Goal: Check status

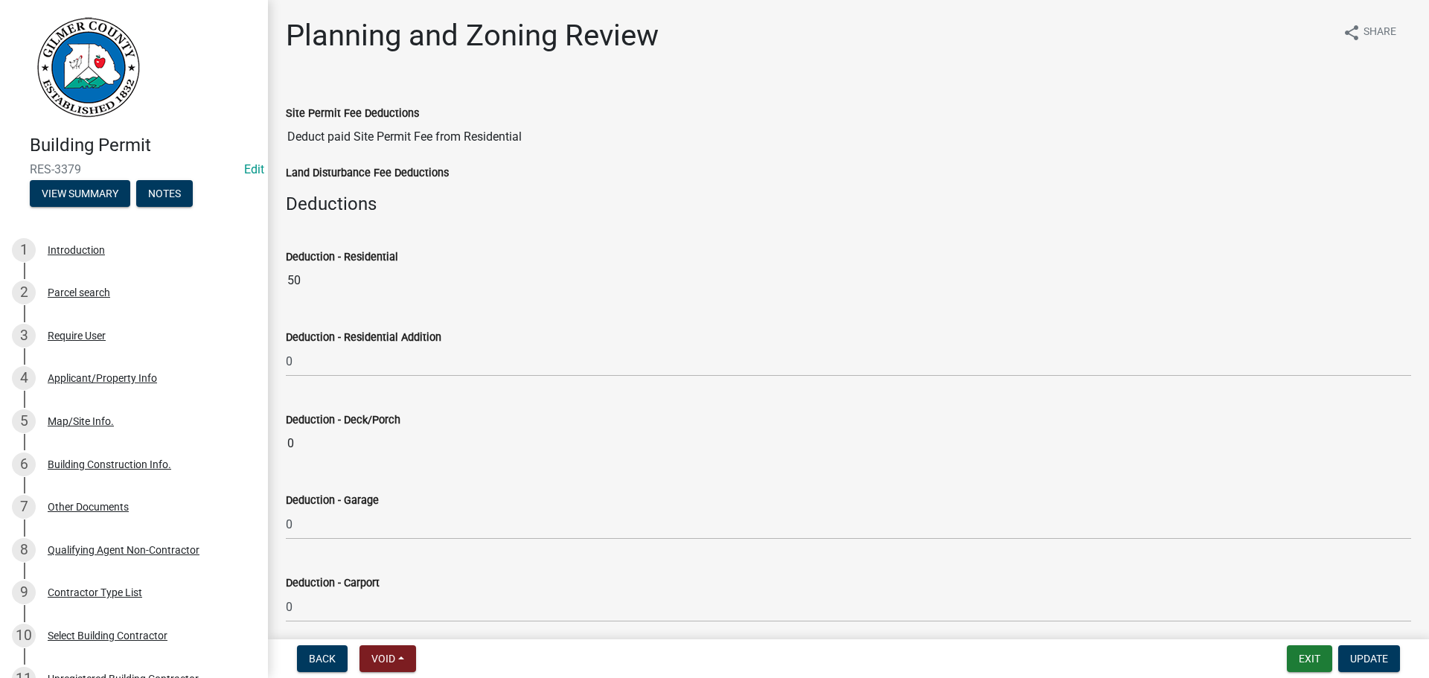
select select "b5c39336-92b9-49ce-a0a5-4e9e9babf743"
select select "b44f7338-8171-40f4-83dd-b8ba3065c966"
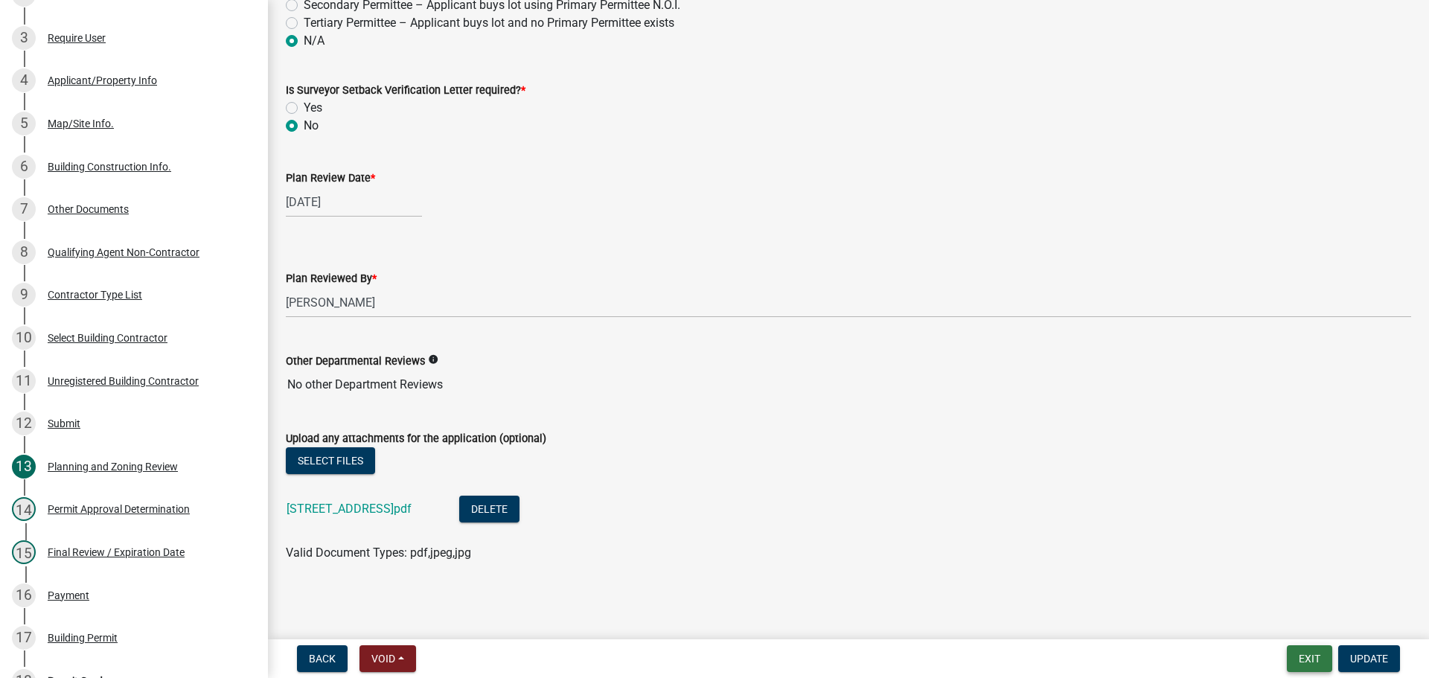
drag, startPoint x: 1305, startPoint y: 659, endPoint x: 1302, endPoint y: 649, distance: 10.4
click at [1302, 649] on button "Exit" at bounding box center [1309, 658] width 45 height 27
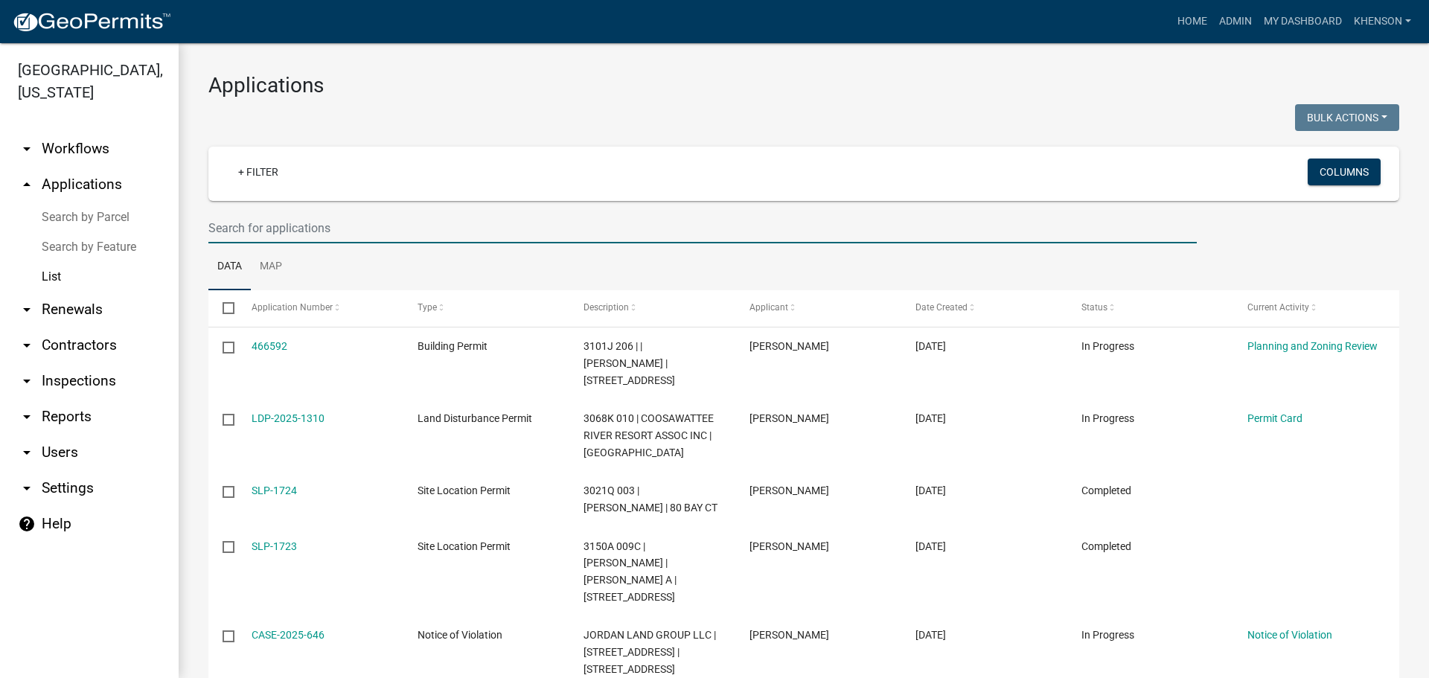
click at [260, 228] on input "text" at bounding box center [702, 228] width 988 height 31
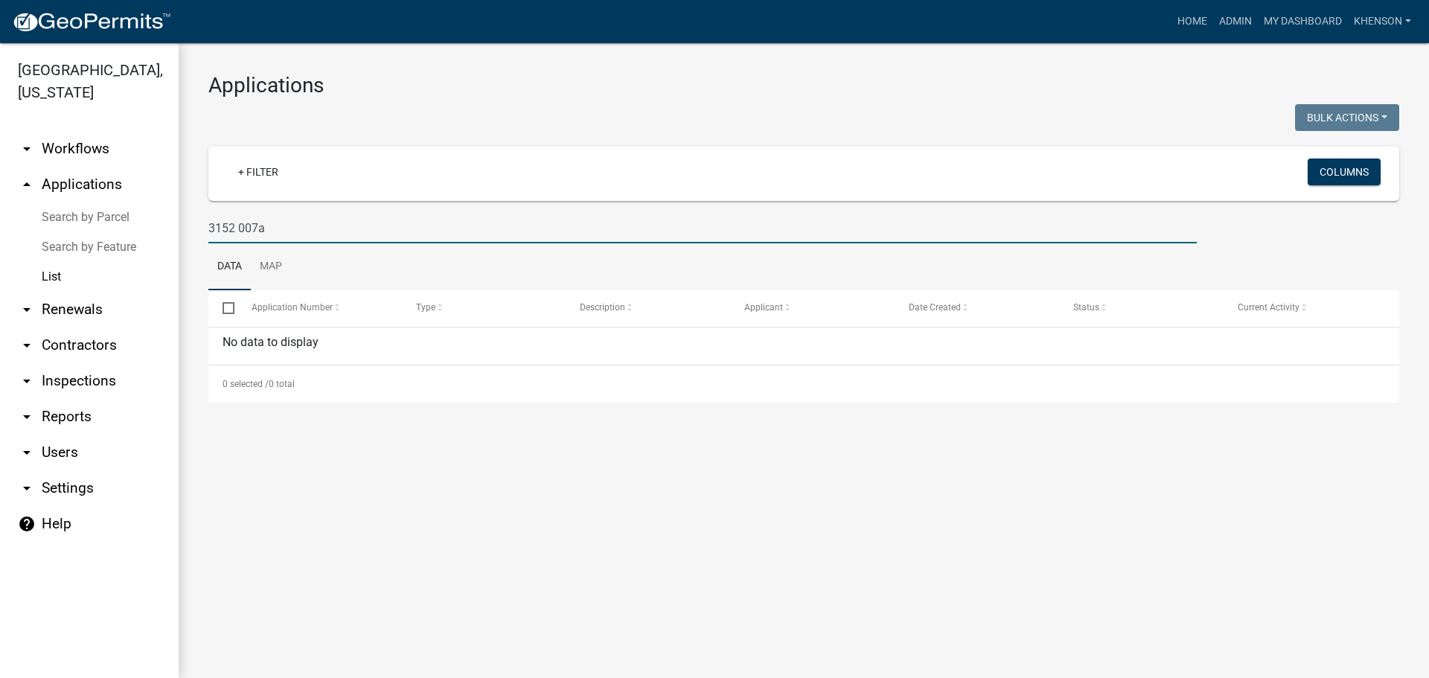
drag, startPoint x: 289, startPoint y: 231, endPoint x: 32, endPoint y: 246, distance: 257.9
click at [40, 237] on div "[GEOGRAPHIC_DATA], [US_STATE] arrow_drop_down Workflows List arrow_drop_up Appl…" at bounding box center [714, 360] width 1429 height 635
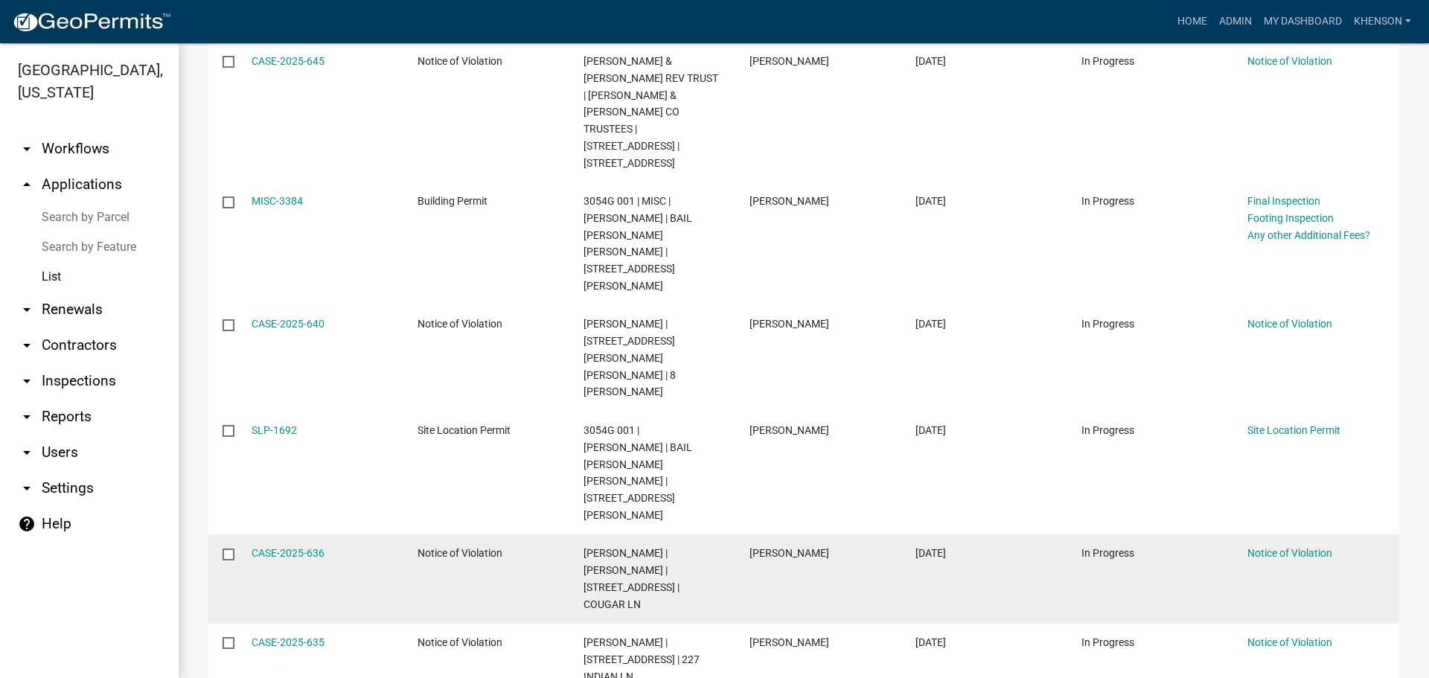
scroll to position [626, 0]
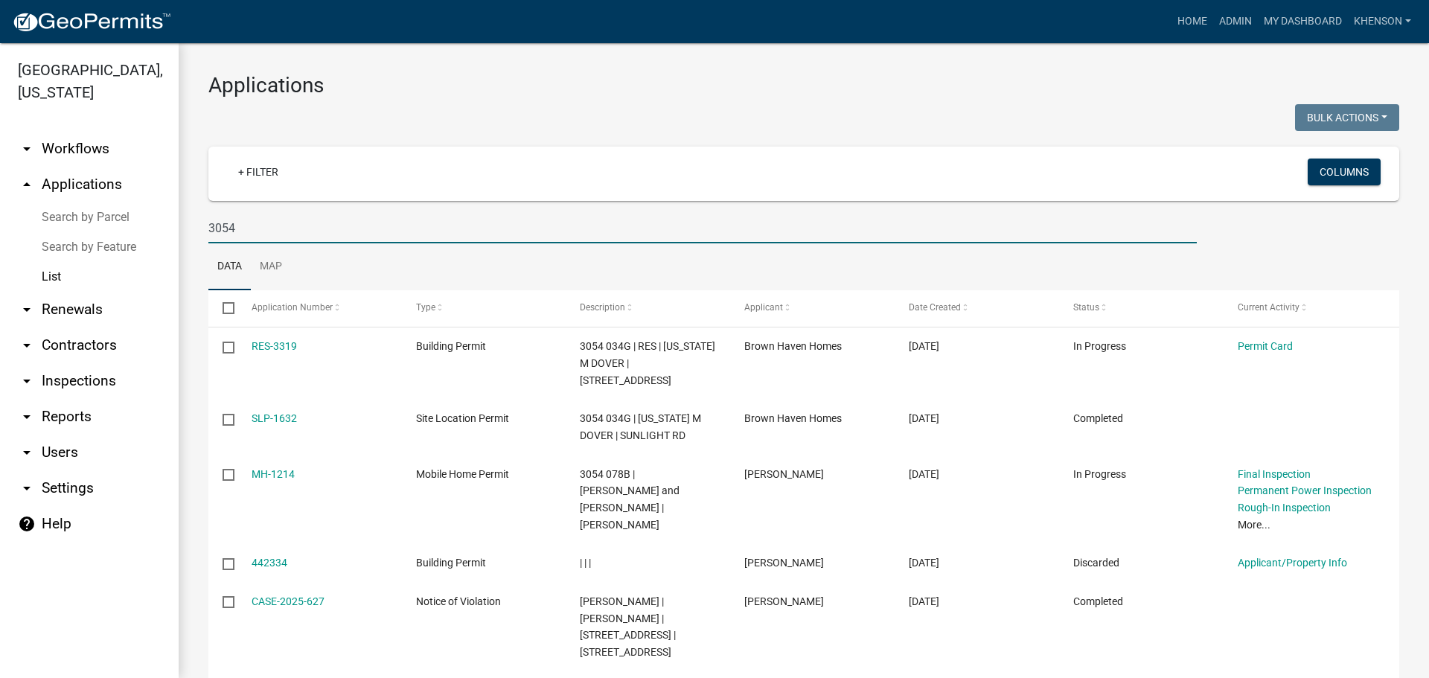
click at [208, 221] on input "3054" at bounding box center [702, 228] width 988 height 31
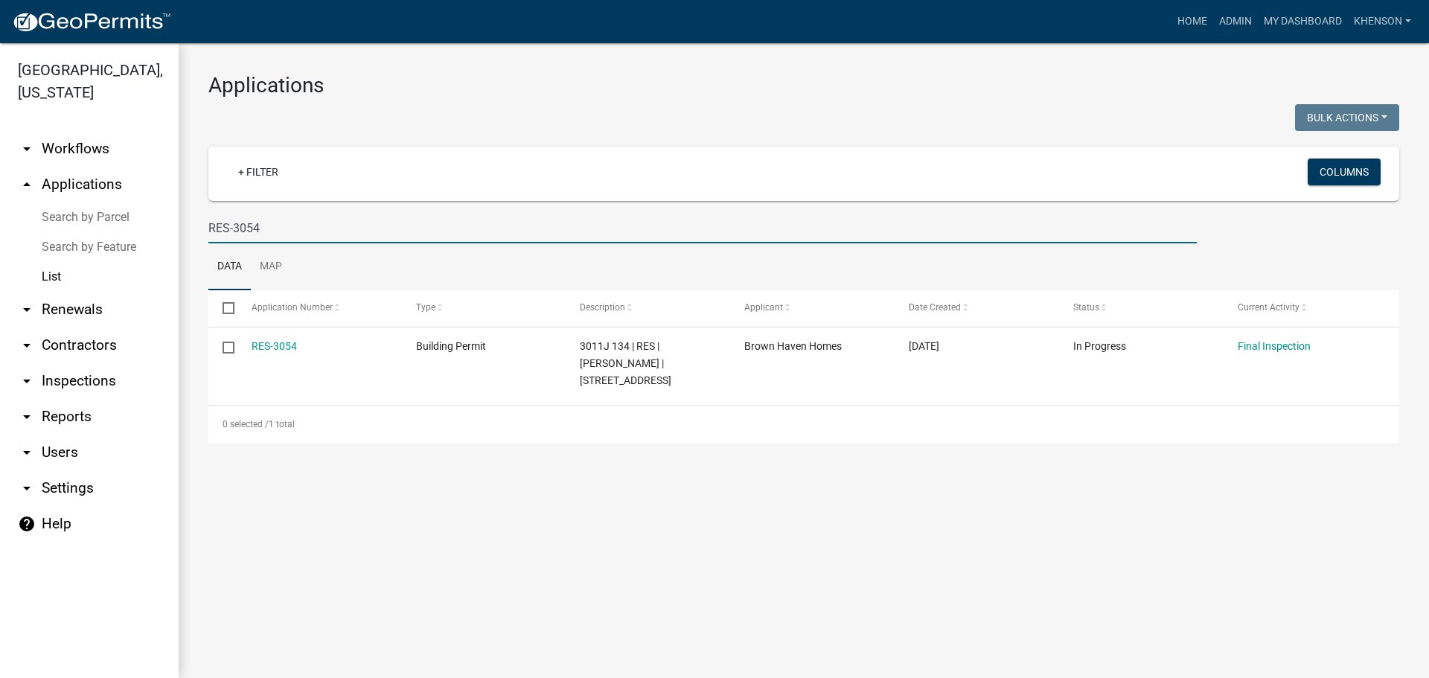
type input "RES-3054"
